Goal: Transaction & Acquisition: Purchase product/service

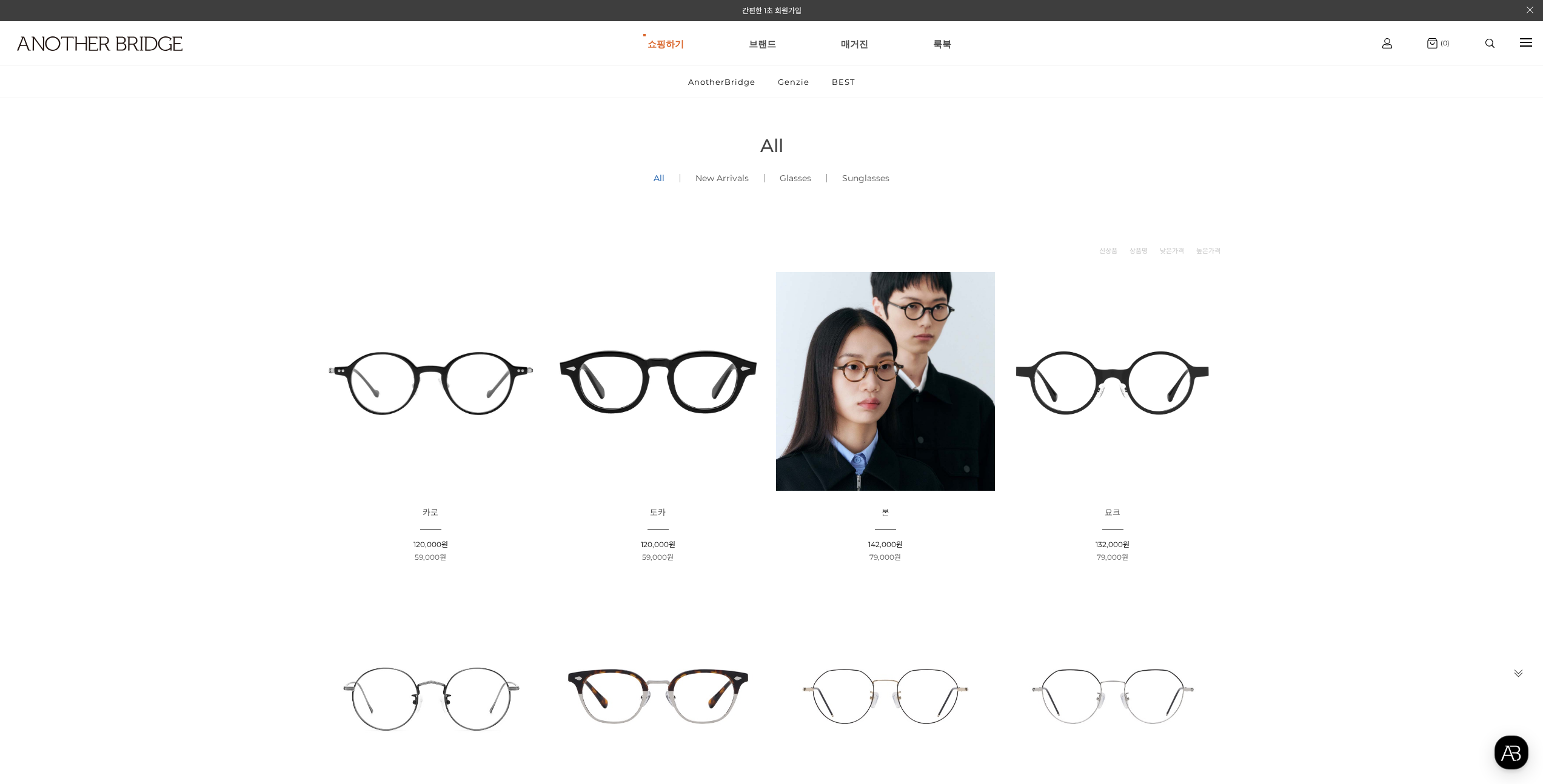
click at [689, 367] on img at bounding box center [658, 381] width 219 height 219
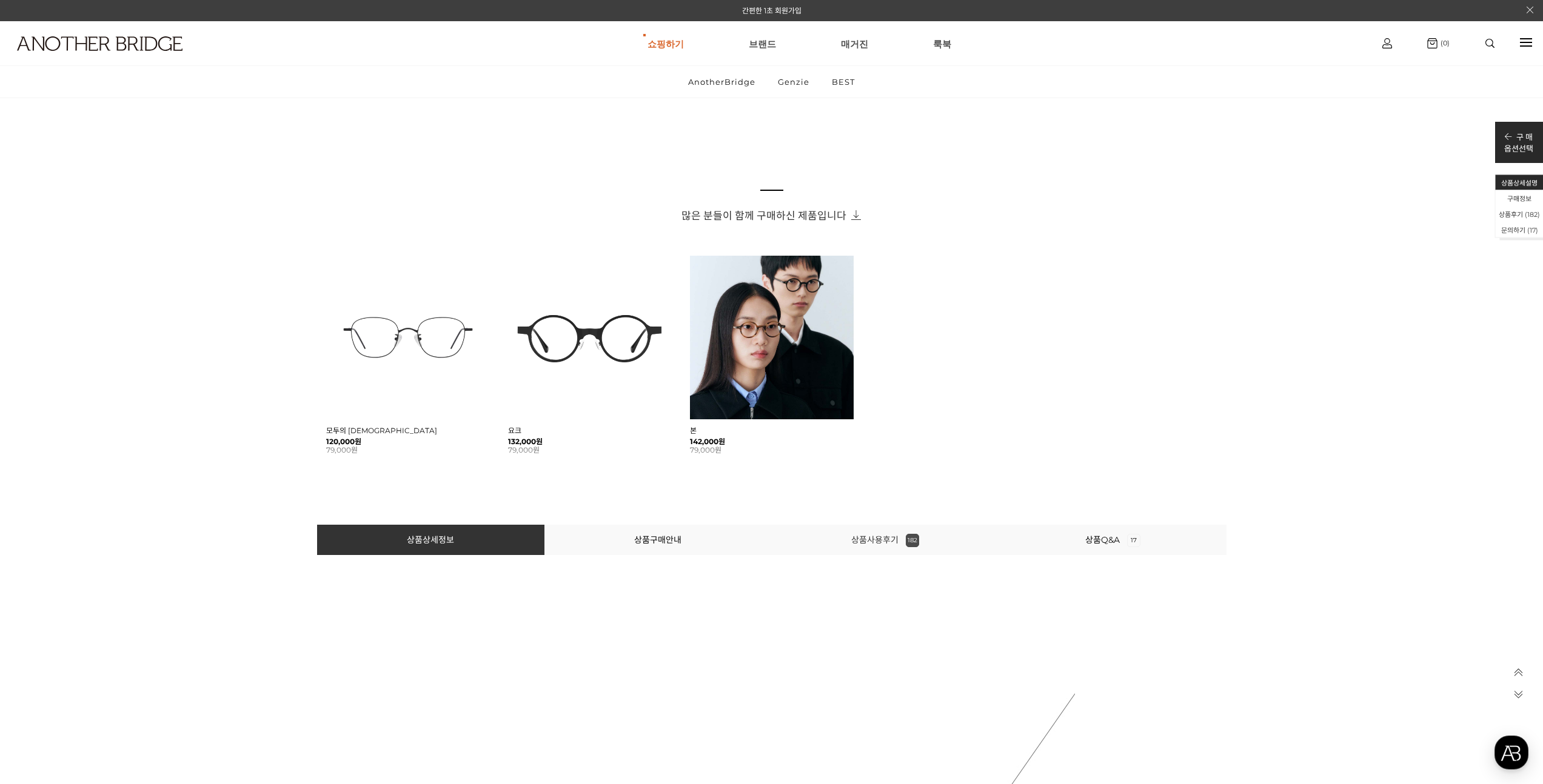
click at [890, 534] on link "상품사용후기 182" at bounding box center [885, 540] width 68 height 11
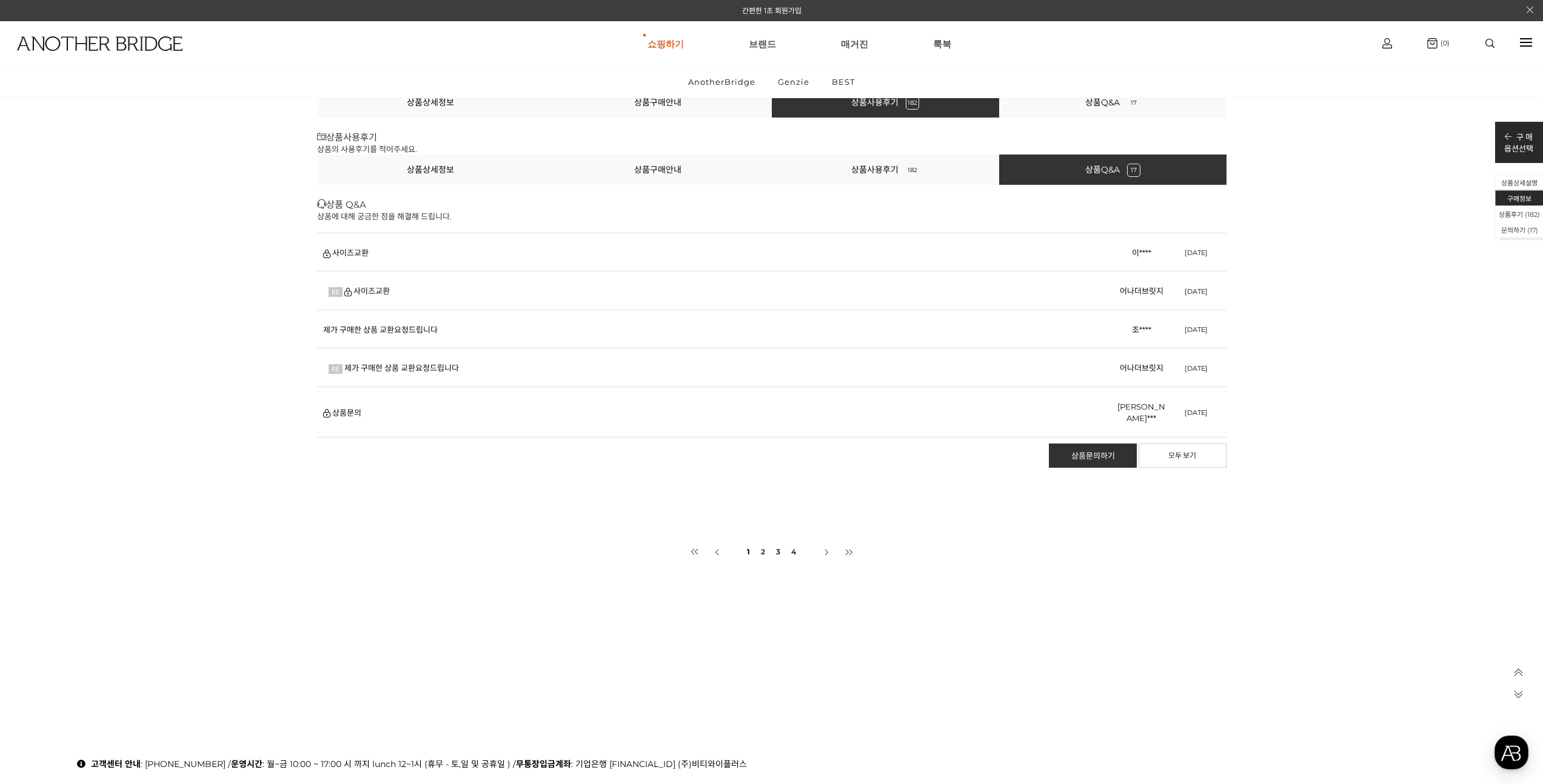
scroll to position [25289, 0]
